Goal: Task Accomplishment & Management: Manage account settings

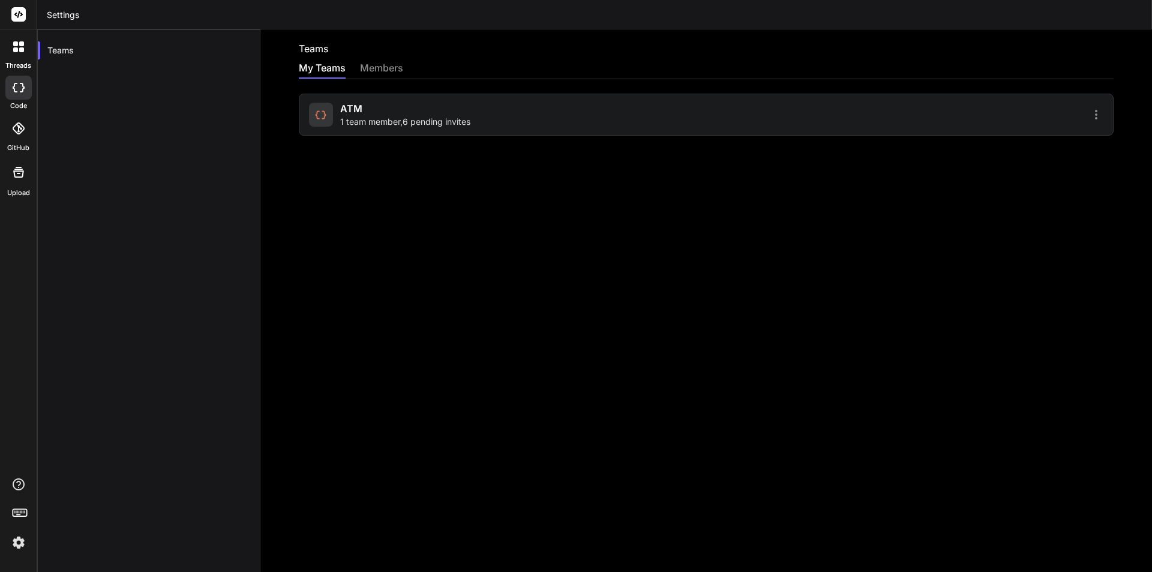
click at [629, 116] on div "ATM 1 team member , 6 pending invites" at bounding box center [506, 114] width 394 height 26
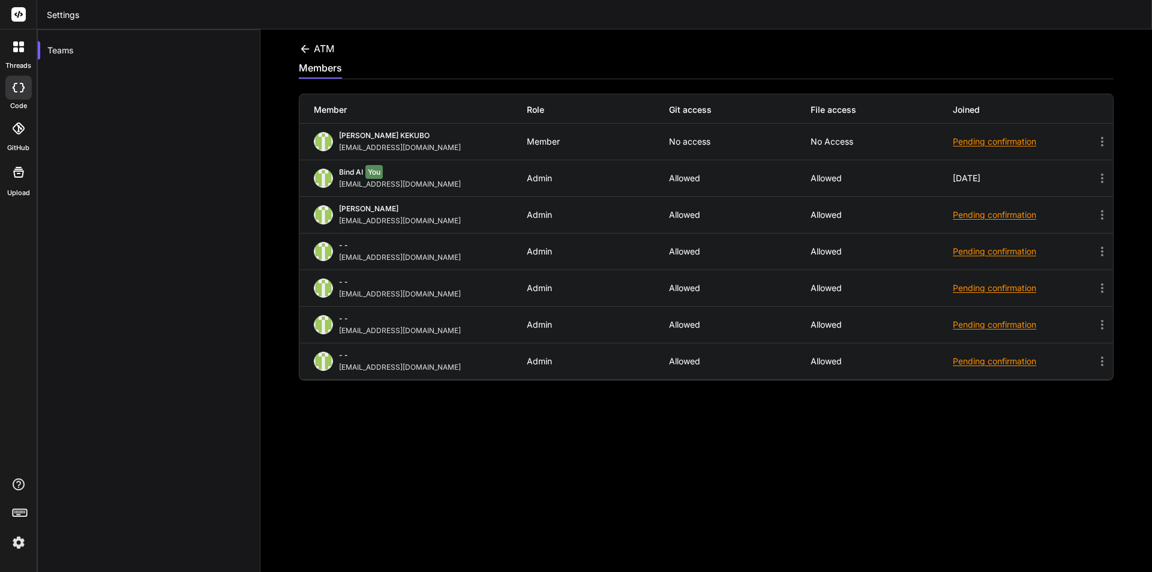
click at [828, 424] on div "ATM members Member Role Git access File access Joined [PERSON_NAME] KEKUBO [EMA…" at bounding box center [705, 300] width 891 height 542
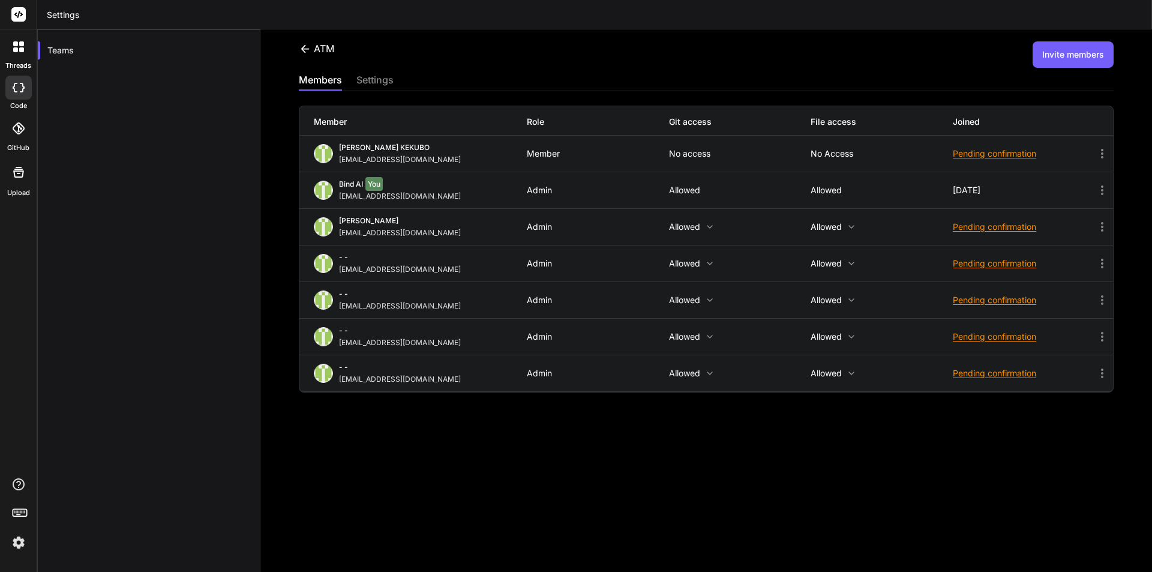
click at [847, 224] on icon at bounding box center [852, 227] width 10 height 10
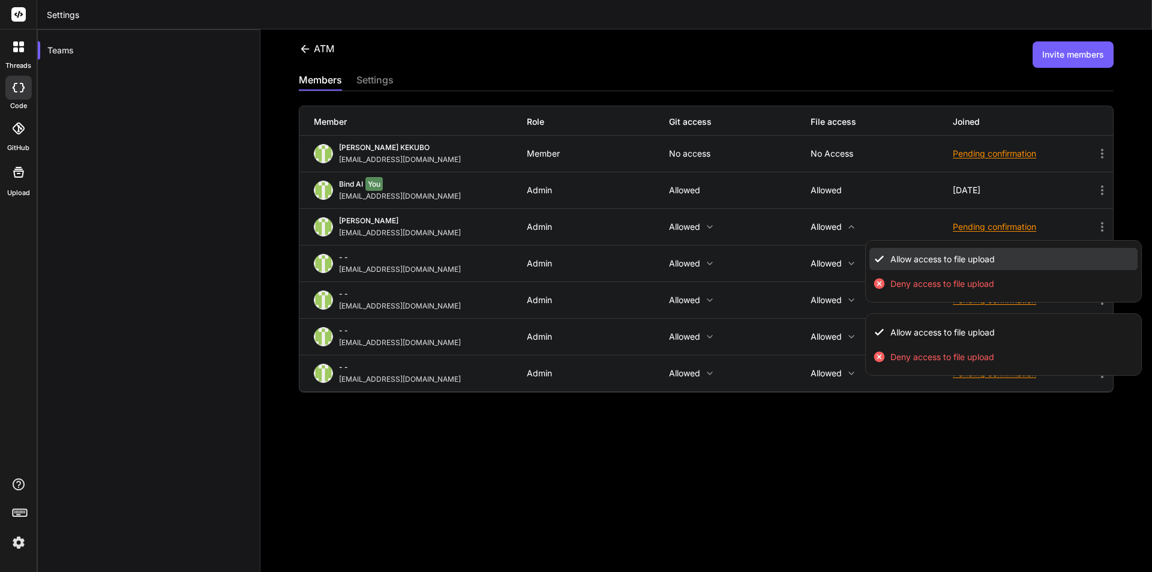
click at [963, 250] on li "Allow access to file upload" at bounding box center [1003, 259] width 269 height 22
click at [704, 218] on div at bounding box center [576, 286] width 1152 height 572
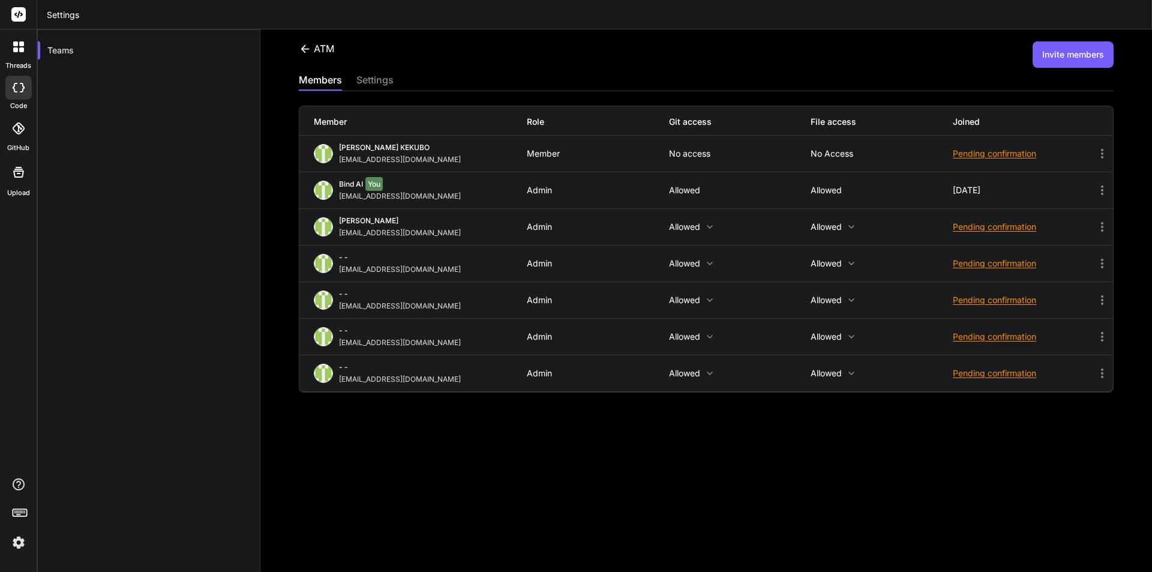
click at [705, 223] on icon at bounding box center [710, 227] width 10 height 10
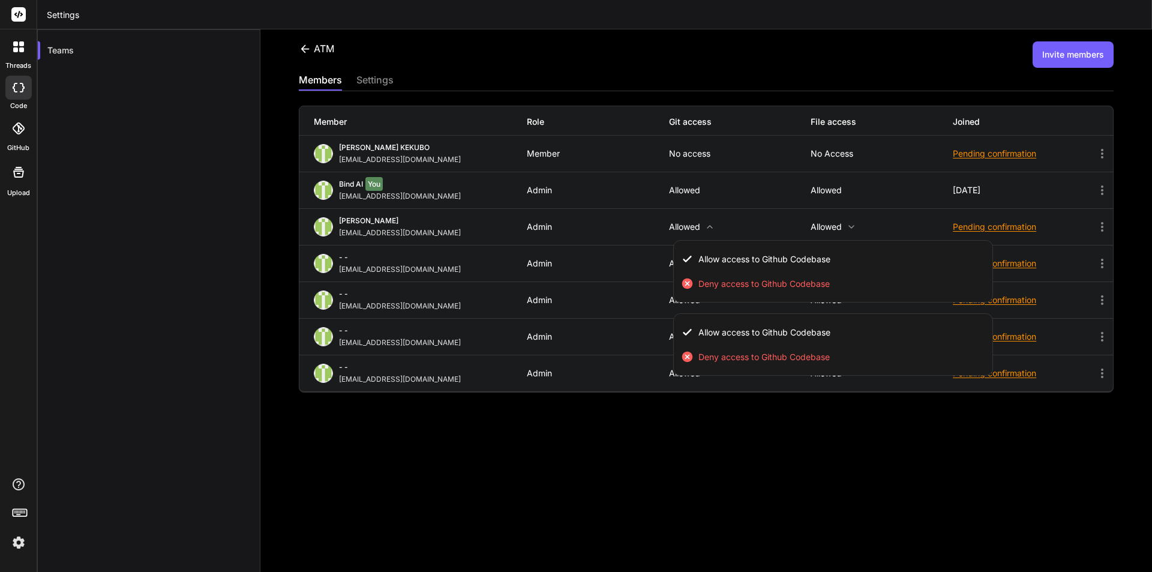
click at [914, 456] on div at bounding box center [576, 286] width 1152 height 572
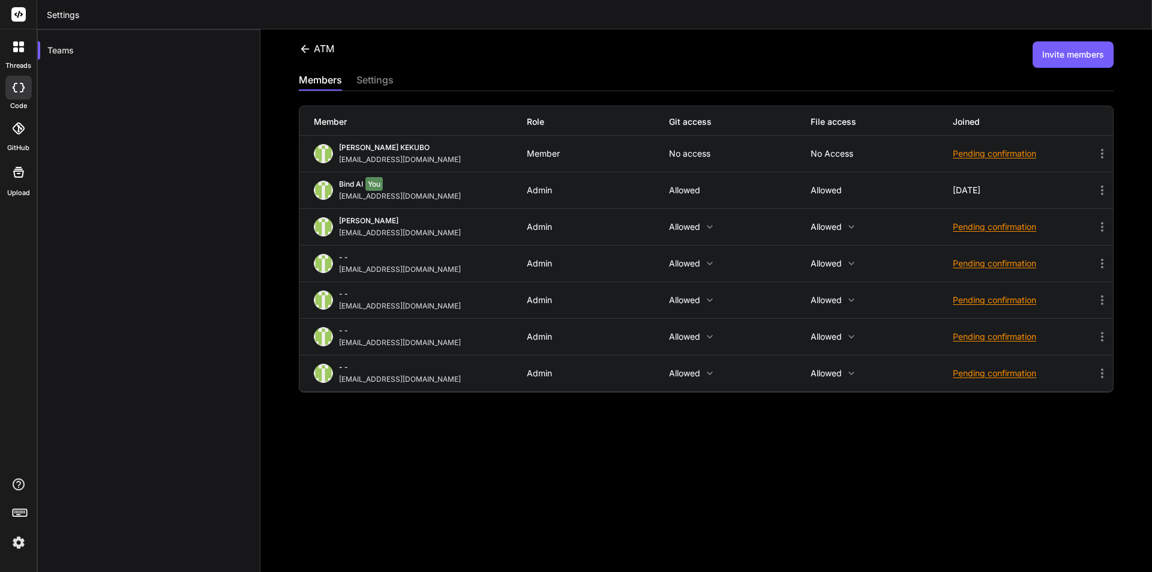
click at [1095, 225] on icon at bounding box center [1102, 227] width 14 height 14
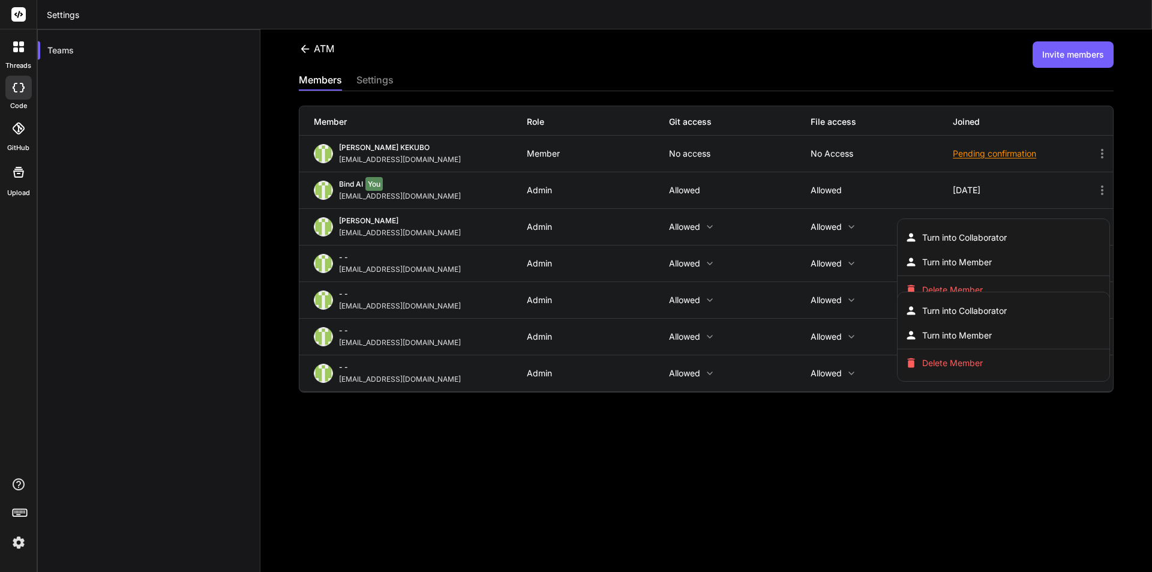
click at [852, 431] on div at bounding box center [576, 286] width 1152 height 572
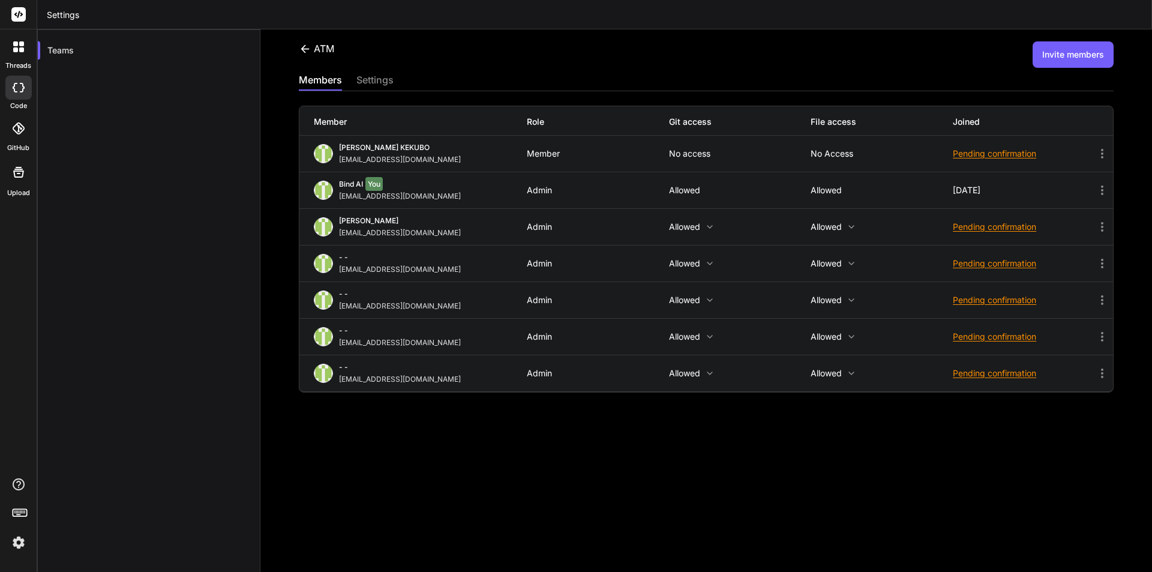
click at [14, 47] on icon at bounding box center [18, 46] width 11 height 11
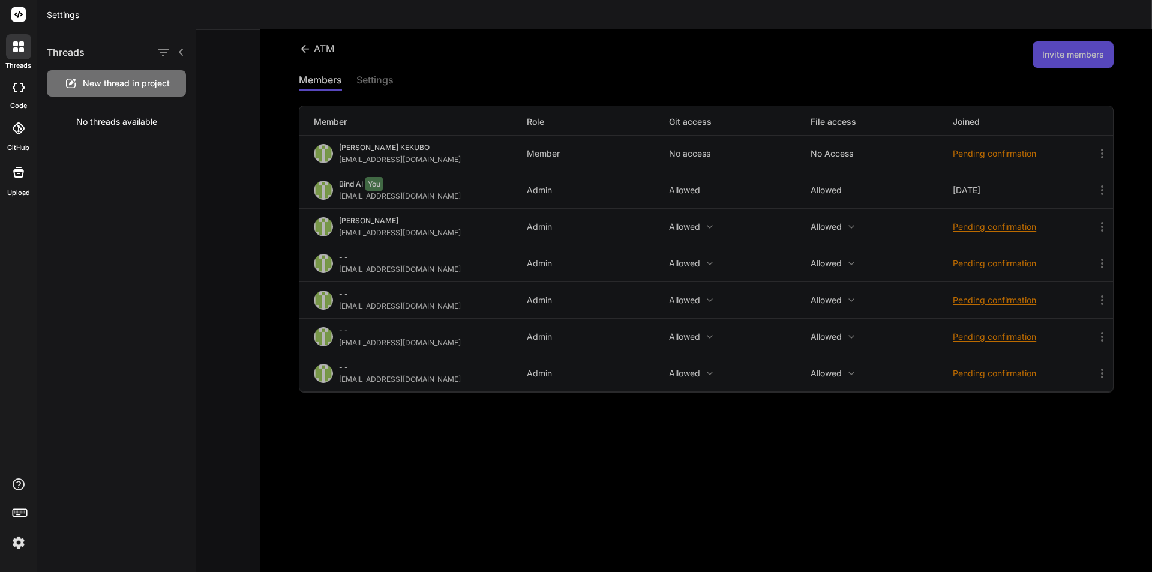
click at [224, 227] on div at bounding box center [674, 300] width 956 height 542
